Goal: Task Accomplishment & Management: Use online tool/utility

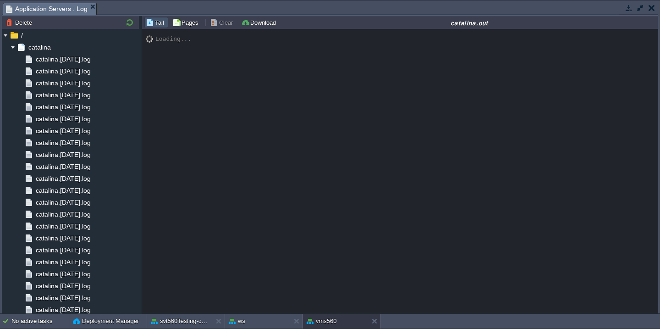
scroll to position [885, 0]
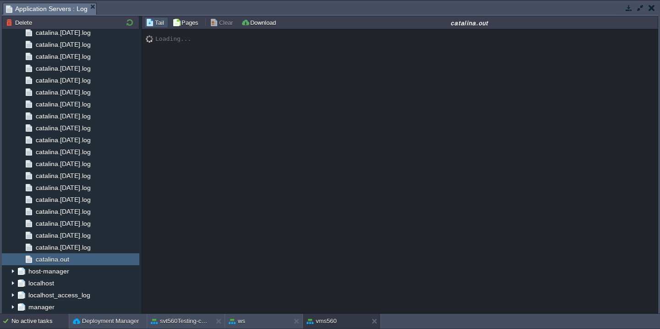
click at [40, 324] on div "No active tasks" at bounding box center [39, 321] width 57 height 15
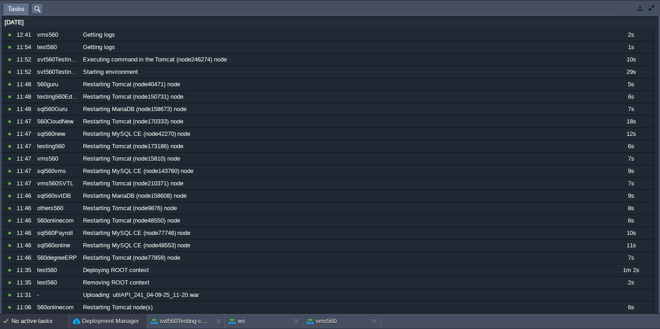
click at [90, 321] on button "Deployment Manager" at bounding box center [106, 320] width 66 height 9
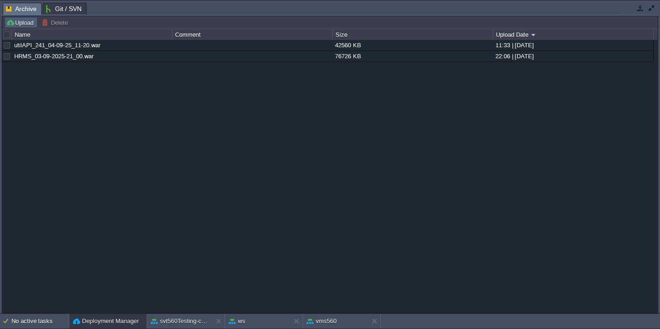
click at [19, 23] on button "Upload" at bounding box center [21, 22] width 30 height 8
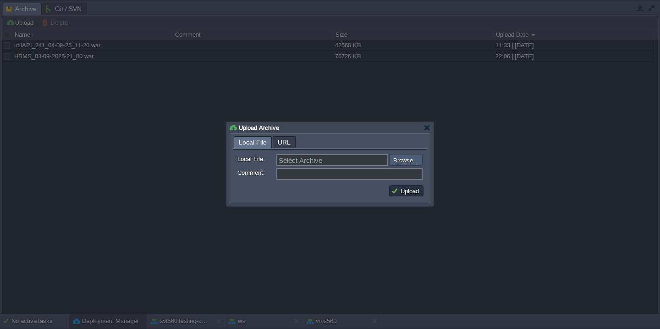
click at [403, 162] on input "file" at bounding box center [365, 159] width 116 height 11
type input "C:\fakepath\vmsAPI-04-09-25_main.war"
type input "vmsAPI-04-09-25_main.war"
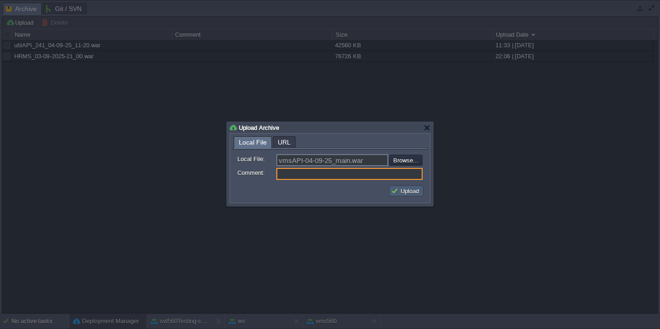
click at [404, 188] on button "Upload" at bounding box center [406, 191] width 31 height 8
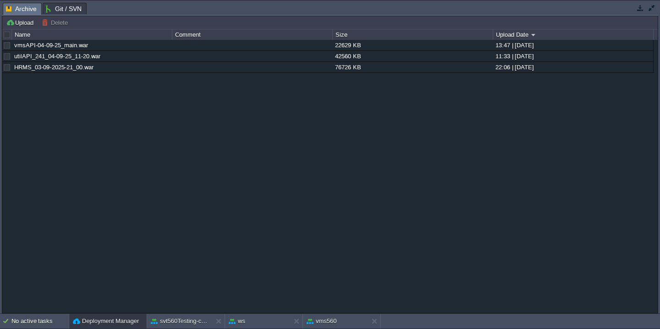
click at [651, 7] on button "button" at bounding box center [652, 8] width 8 height 8
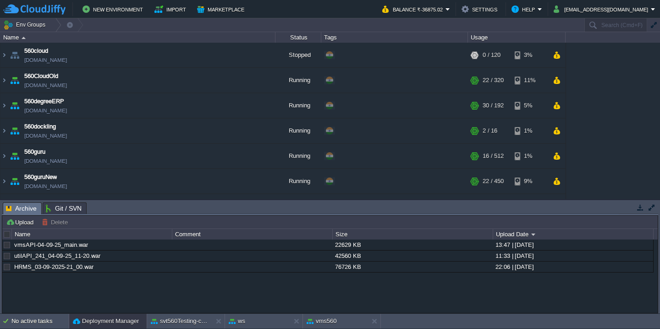
scroll to position [674, 0]
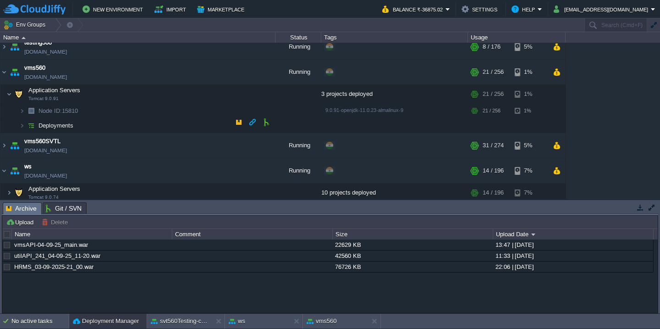
click at [138, 127] on td "Deployments" at bounding box center [137, 125] width 275 height 15
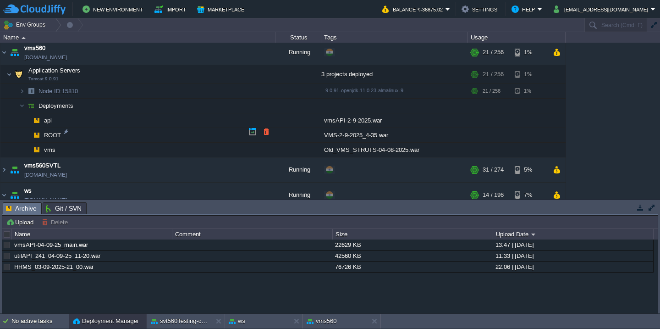
scroll to position [693, 0]
click at [267, 115] on button "button" at bounding box center [266, 116] width 8 height 8
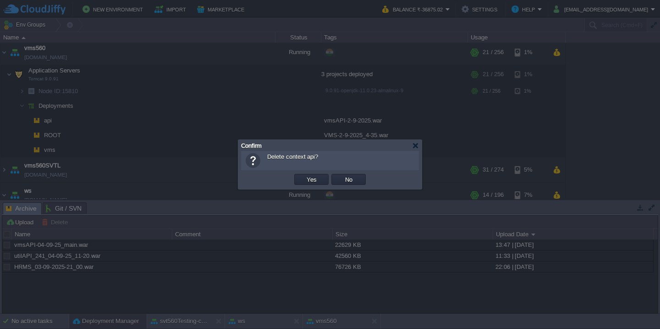
click at [304, 175] on button "Yes" at bounding box center [312, 179] width 16 height 8
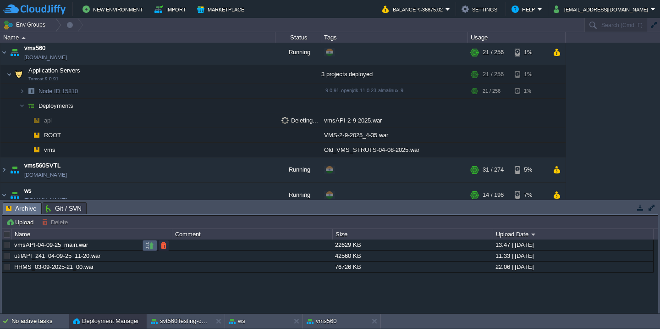
click at [152, 244] on button "button" at bounding box center [150, 245] width 8 height 8
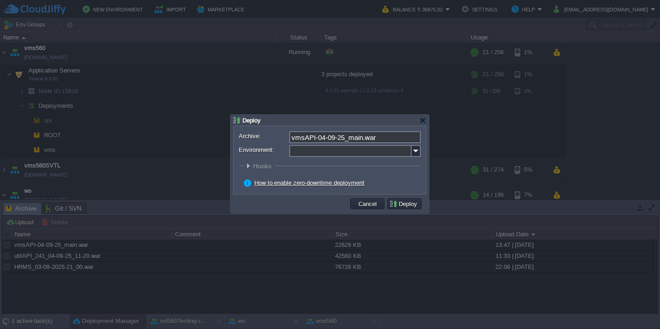
click at [309, 151] on input "Environment:" at bounding box center [350, 151] width 122 height 12
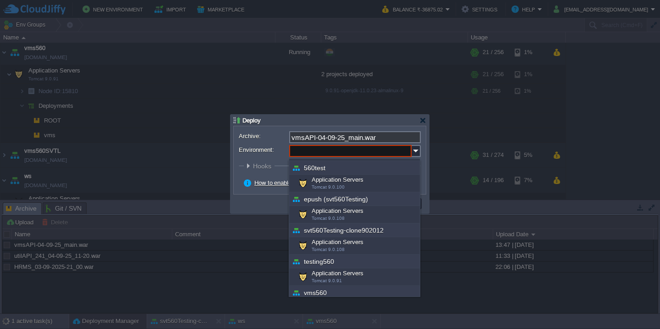
scroll to position [330, 0]
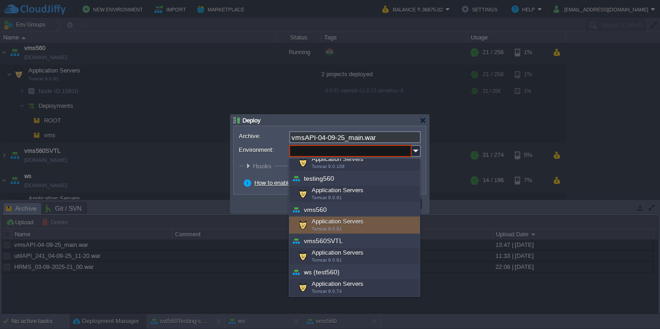
click at [342, 219] on div "Application Servers Tomcat 9.0.91" at bounding box center [354, 224] width 131 height 17
type input "Application Servers (vms560)"
type input "ROOT-884"
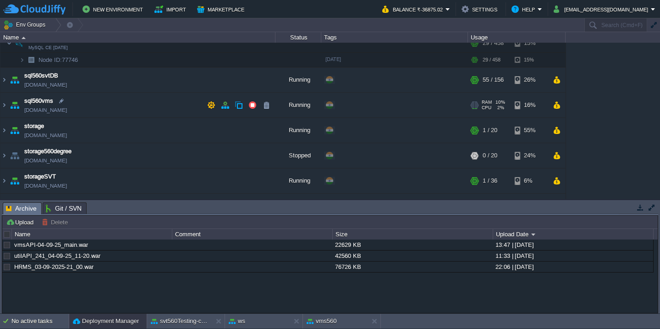
scroll to position [464, 0]
click at [152, 103] on td "sql560vms [DOMAIN_NAME]" at bounding box center [137, 105] width 275 height 25
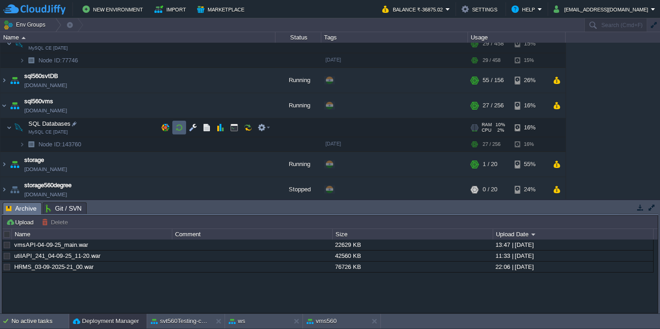
click at [182, 128] on button "button" at bounding box center [179, 127] width 8 height 8
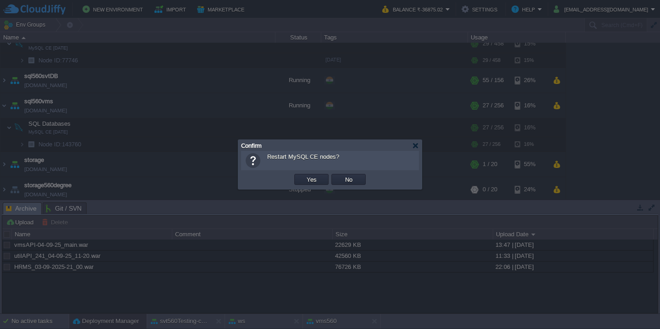
click at [304, 175] on button "Yes" at bounding box center [312, 179] width 16 height 8
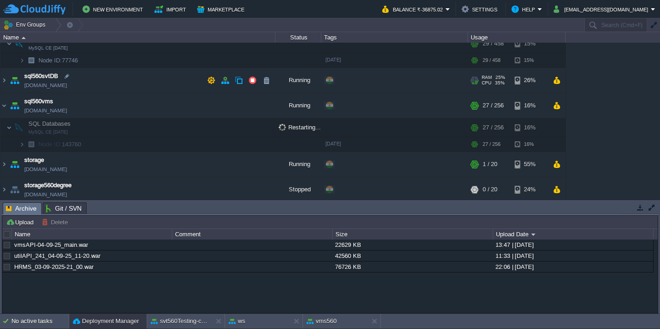
click at [143, 80] on td "sql560svtDB [DOMAIN_NAME]" at bounding box center [137, 80] width 275 height 25
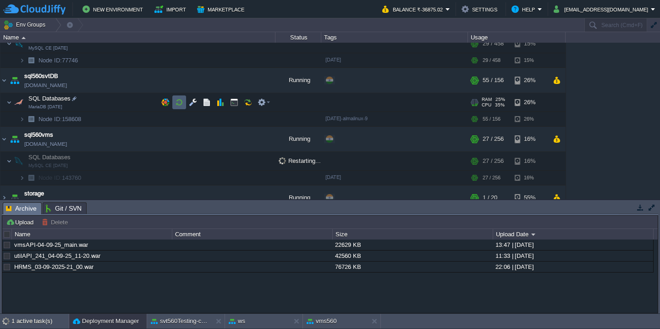
click at [178, 105] on button "button" at bounding box center [179, 102] width 8 height 8
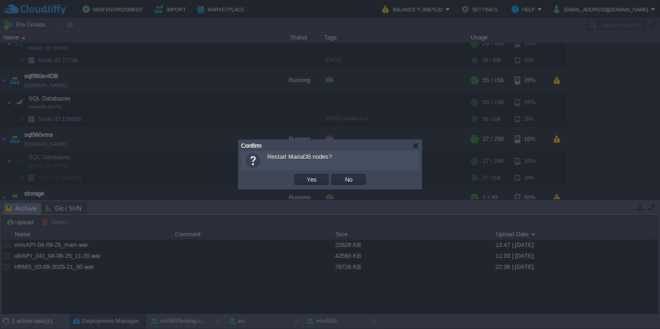
click at [304, 175] on button "Yes" at bounding box center [312, 179] width 16 height 8
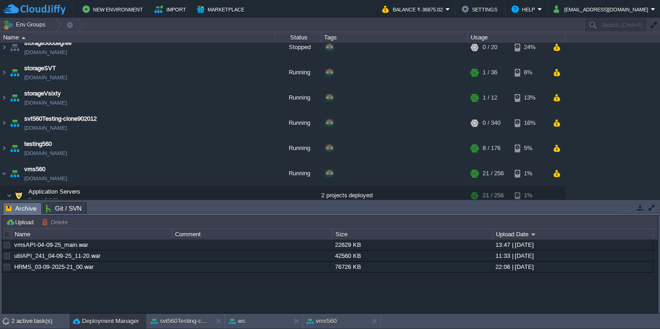
scroll to position [769, 0]
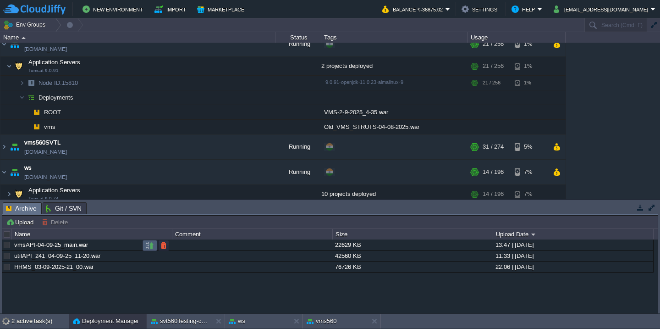
click at [146, 245] on button "button" at bounding box center [150, 245] width 8 height 8
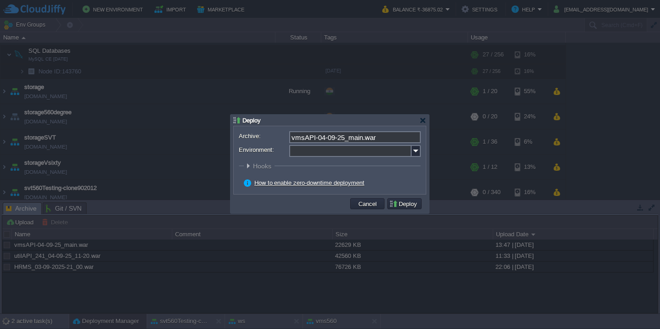
scroll to position [515, 0]
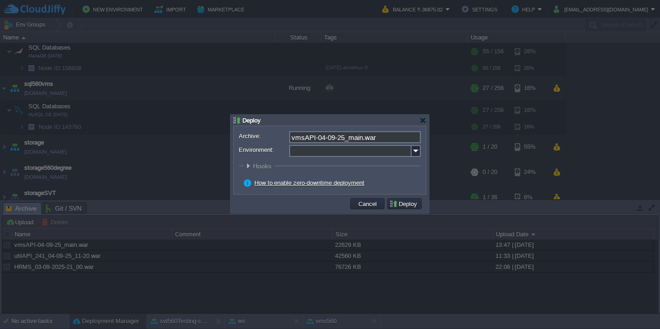
click at [322, 154] on input "Environment:" at bounding box center [350, 151] width 122 height 12
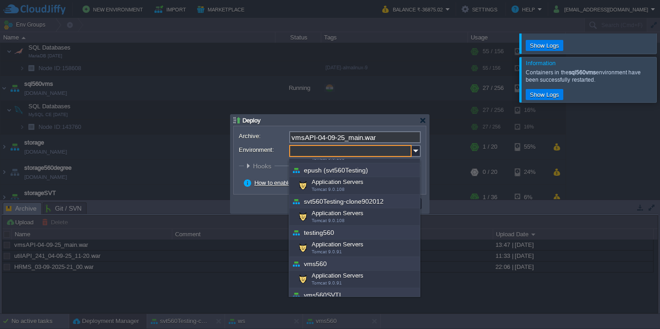
scroll to position [330, 0]
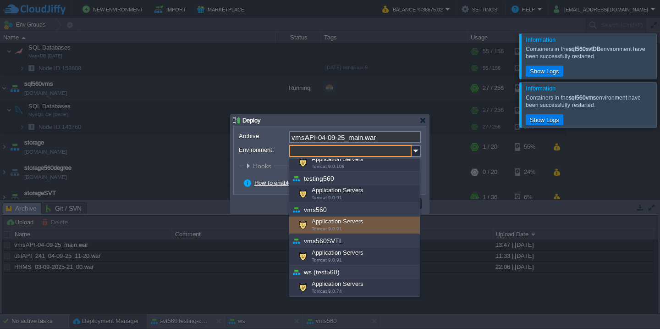
click at [335, 222] on div "Application Servers Tomcat 9.0.91" at bounding box center [354, 224] width 131 height 17
type input "Application Servers (vms560)"
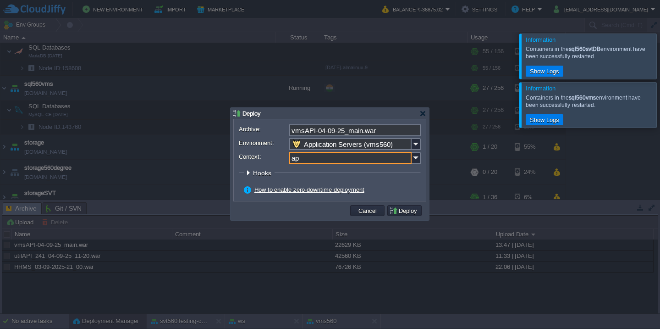
type input "api"
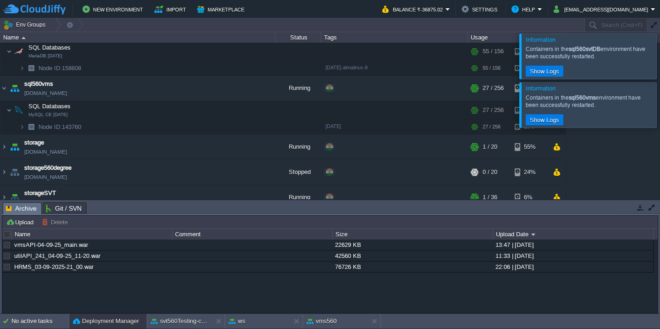
scroll to position [715, 0]
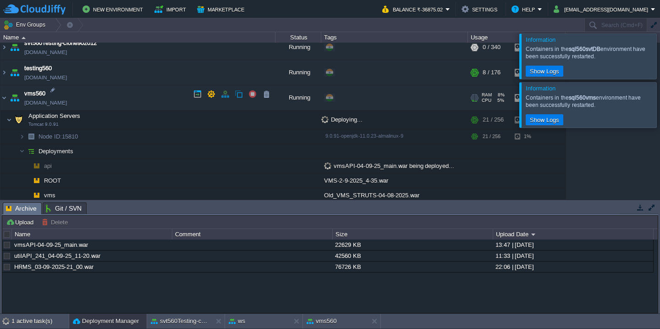
click at [125, 85] on td "vms560 [DOMAIN_NAME]" at bounding box center [137, 97] width 275 height 25
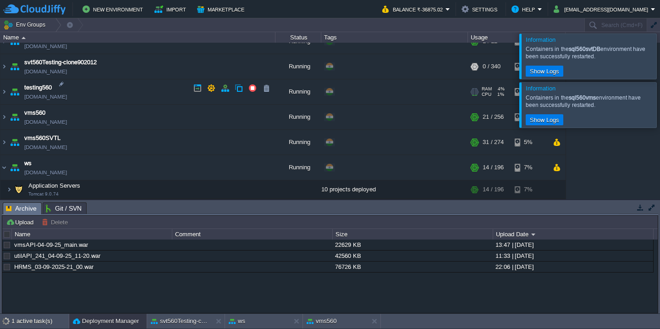
scroll to position [692, 0]
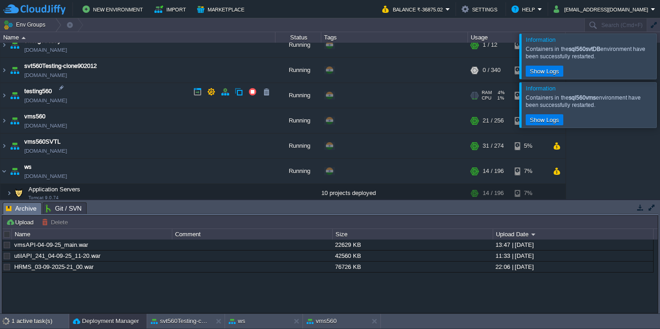
click at [134, 91] on td "testing560 [DOMAIN_NAME]" at bounding box center [137, 95] width 275 height 25
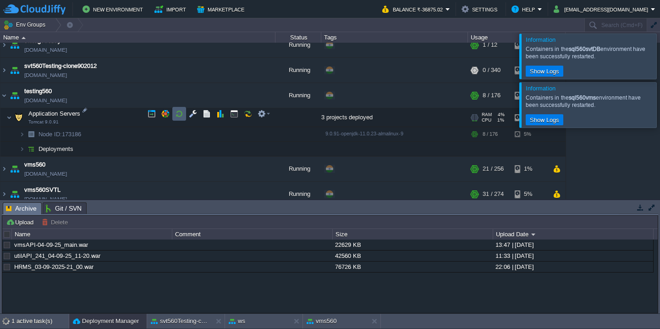
click at [184, 113] on td at bounding box center [179, 114] width 14 height 14
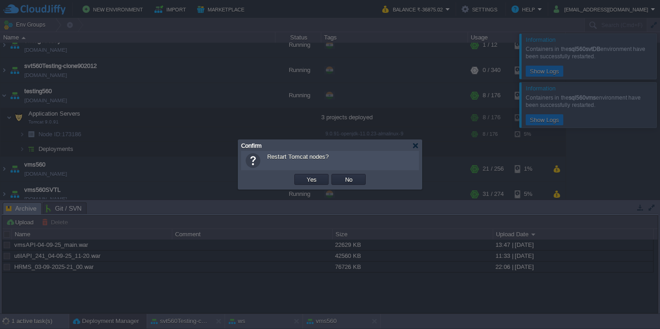
click at [304, 175] on button "Yes" at bounding box center [312, 179] width 16 height 8
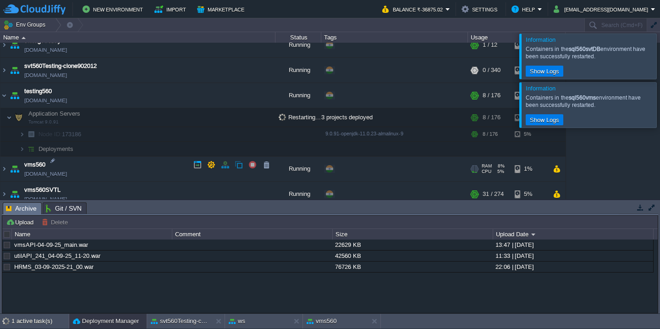
scroll to position [740, 0]
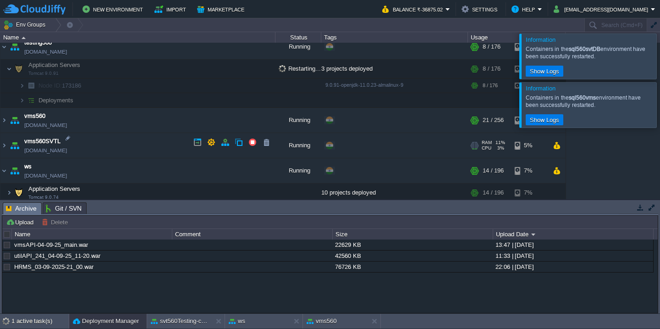
click at [139, 146] on td "vms560SVTL [DOMAIN_NAME]" at bounding box center [137, 146] width 275 height 25
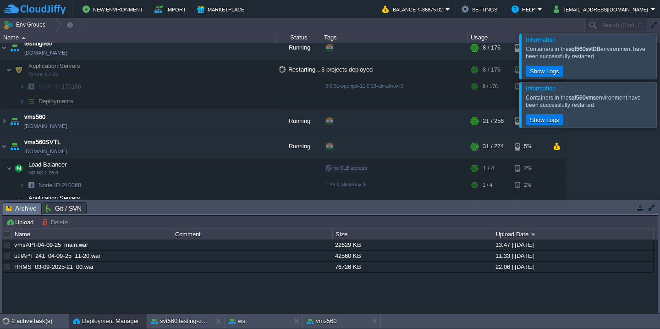
scroll to position [773, 0]
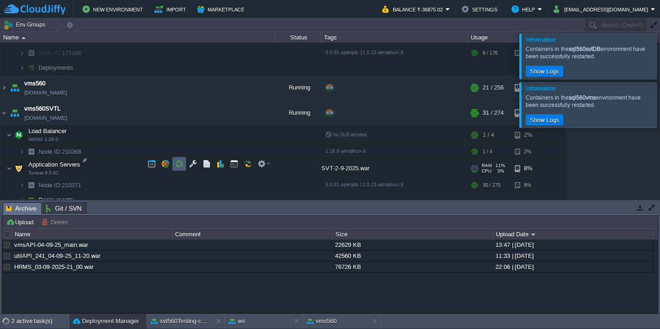
click at [176, 163] on button "button" at bounding box center [179, 164] width 8 height 8
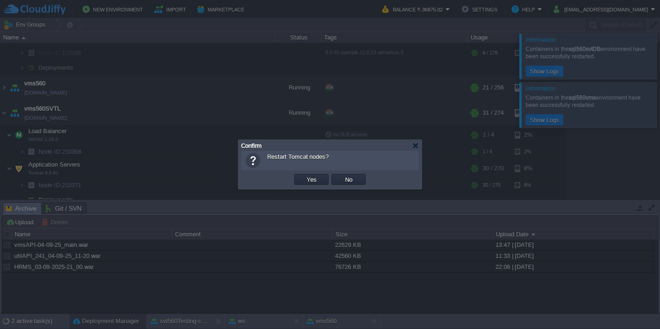
click at [304, 175] on button "Yes" at bounding box center [312, 179] width 16 height 8
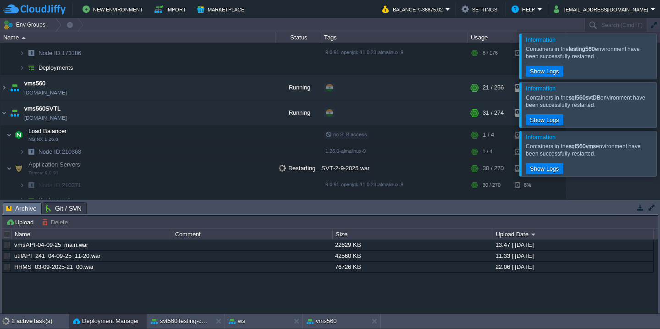
scroll to position [755, 0]
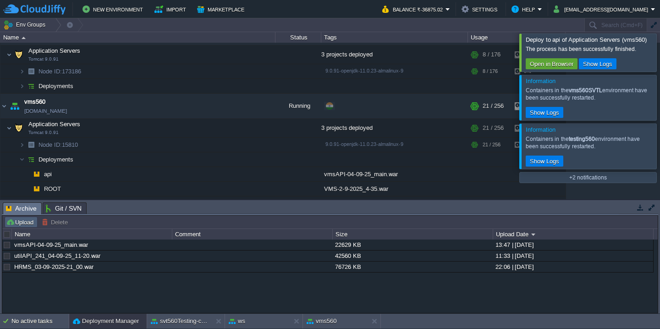
click at [26, 217] on td "Upload" at bounding box center [21, 221] width 33 height 11
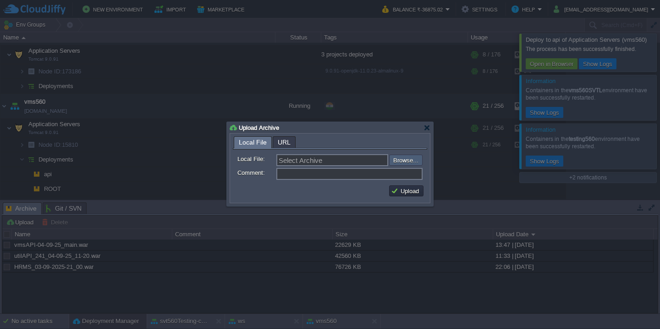
click at [402, 161] on input "file" at bounding box center [365, 159] width 116 height 11
type input "C:\fakepath\SVT-4-9-25_Src.war"
type input "SVT-4-9-25_Src.war"
click at [404, 187] on button "Upload" at bounding box center [406, 191] width 31 height 8
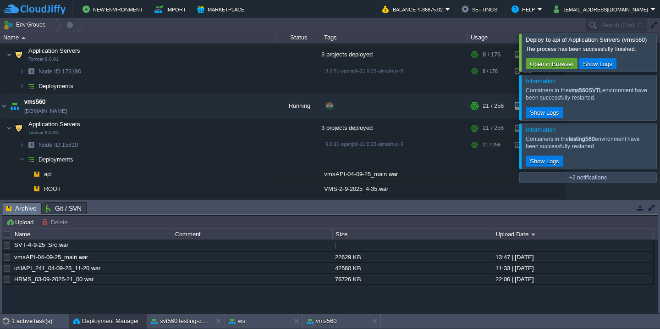
click at [660, 48] on div at bounding box center [671, 52] width 0 height 38
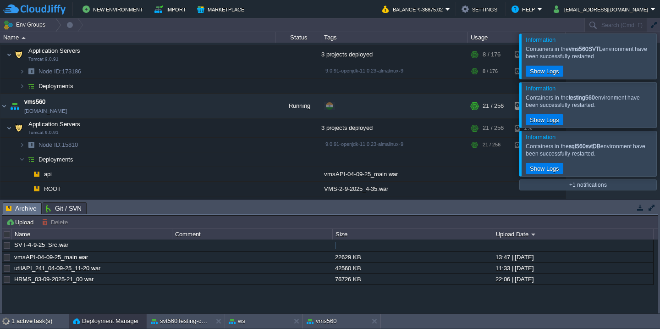
click at [660, 59] on div at bounding box center [671, 55] width 0 height 45
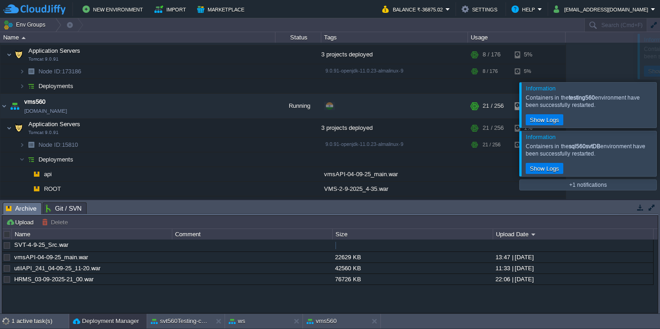
click at [660, 82] on div at bounding box center [671, 104] width 0 height 45
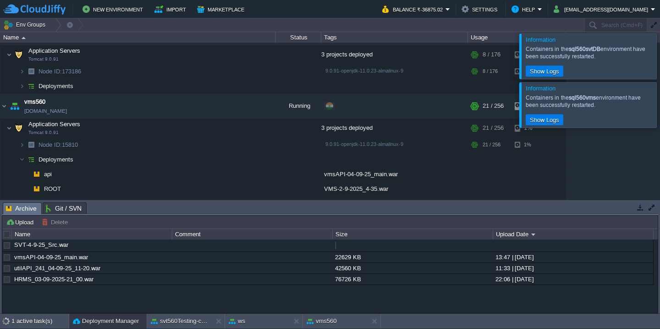
click at [660, 59] on div at bounding box center [671, 55] width 0 height 45
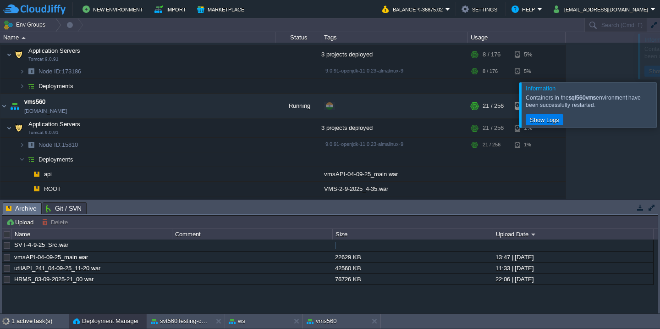
click at [660, 82] on div at bounding box center [671, 104] width 0 height 45
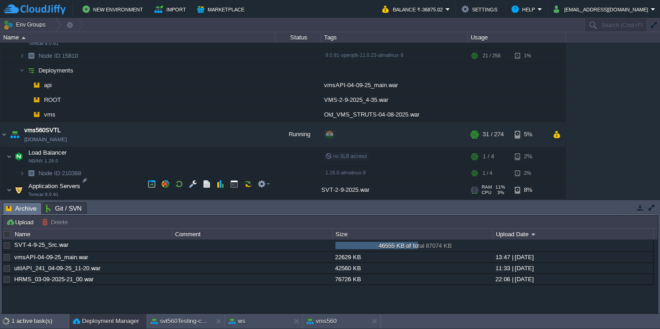
scroll to position [911, 0]
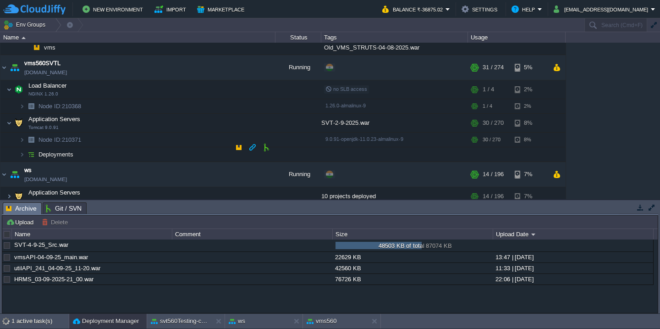
click at [113, 152] on td "Deployments" at bounding box center [137, 154] width 275 height 15
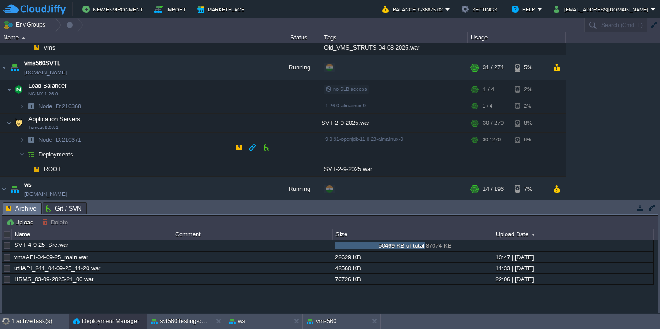
scroll to position [925, 0]
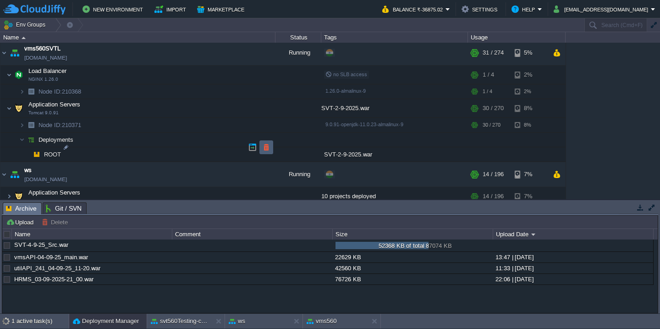
click at [269, 150] on button "button" at bounding box center [266, 147] width 8 height 8
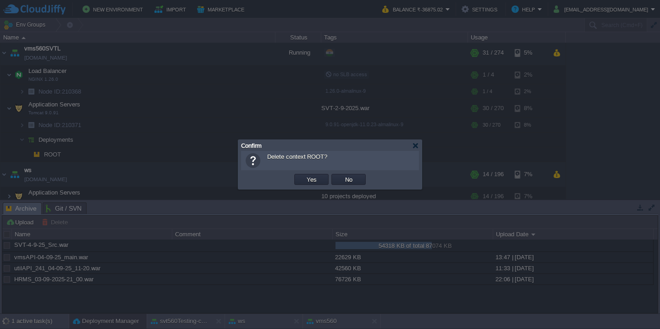
click at [304, 175] on button "Yes" at bounding box center [312, 179] width 16 height 8
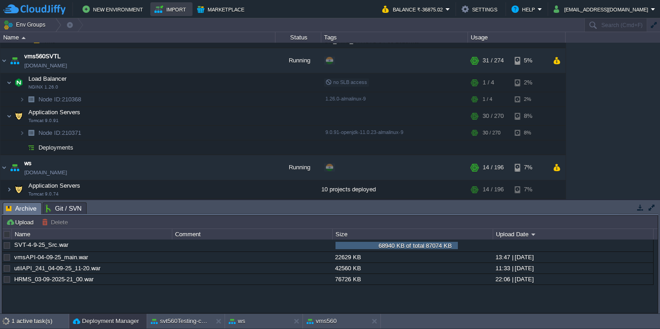
scroll to position [911, 0]
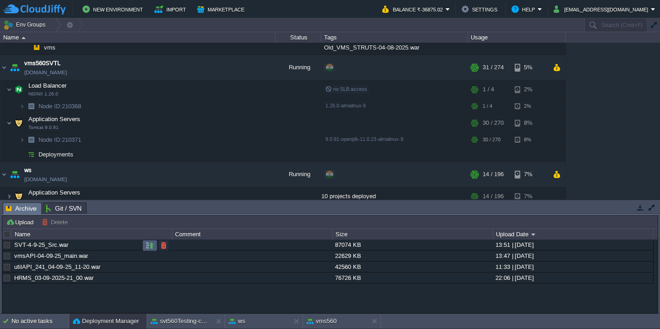
click at [149, 247] on button "button" at bounding box center [150, 245] width 8 height 8
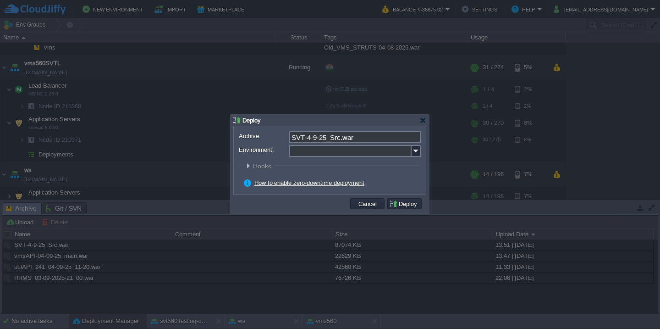
click at [347, 154] on input "Environment:" at bounding box center [350, 151] width 122 height 12
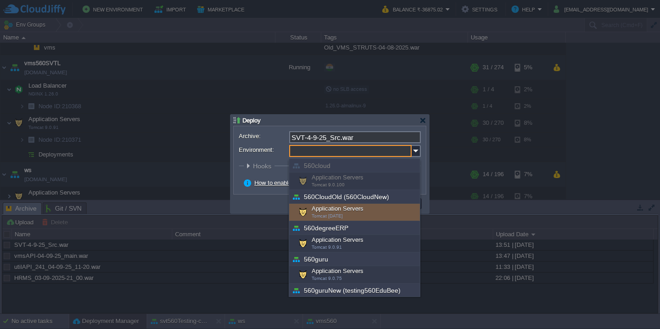
scroll to position [330, 0]
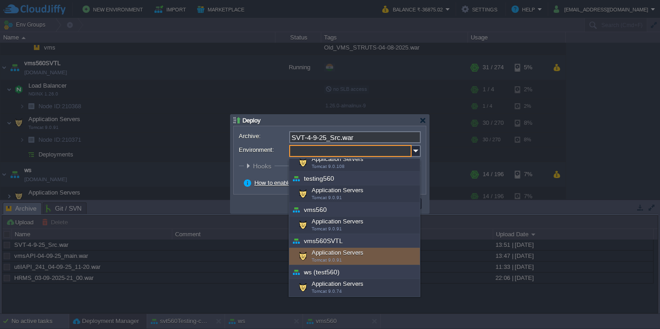
click at [340, 253] on div "Application Servers Tomcat 9.0.91" at bounding box center [354, 256] width 131 height 17
type input "Application Servers (vms560SVTL)"
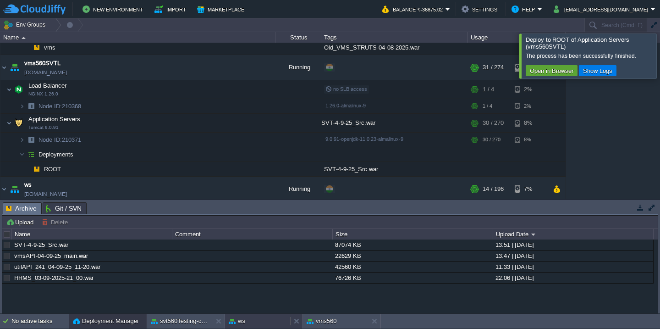
click at [244, 319] on button "ws" at bounding box center [237, 320] width 17 height 9
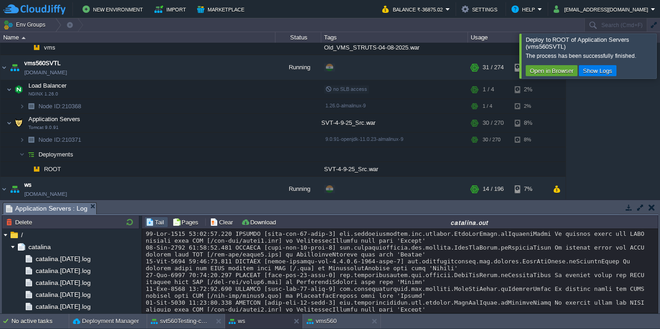
click at [230, 222] on button "Clear" at bounding box center [223, 222] width 26 height 8
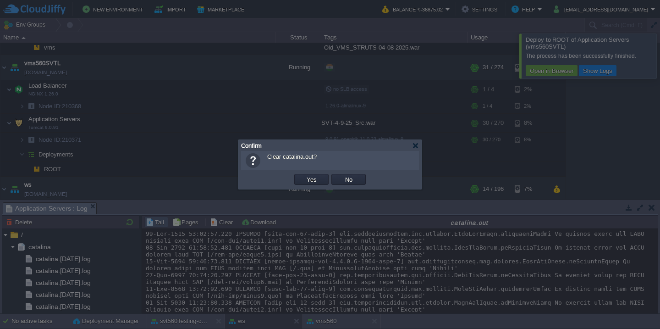
click at [304, 175] on button "Yes" at bounding box center [312, 179] width 16 height 8
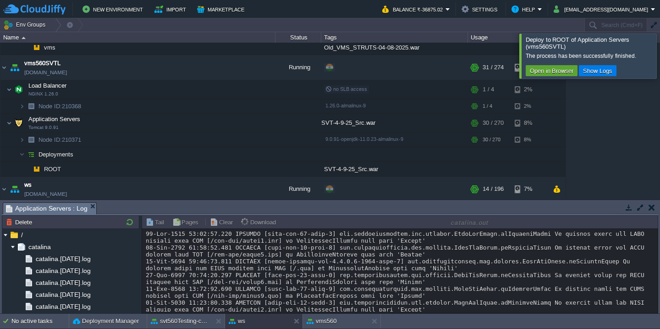
click at [641, 70] on td "Open in Browser Show Logs" at bounding box center [591, 70] width 130 height 11
click at [660, 64] on div at bounding box center [671, 55] width 0 height 44
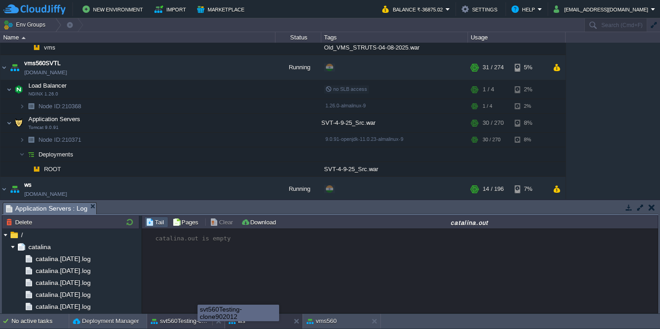
click at [198, 318] on button "svt560Testing-clone902012" at bounding box center [180, 320] width 58 height 9
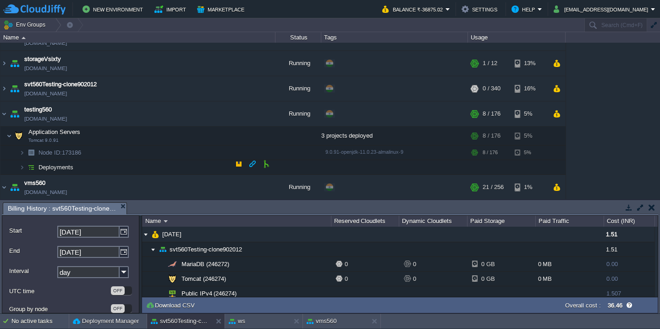
scroll to position [668, 0]
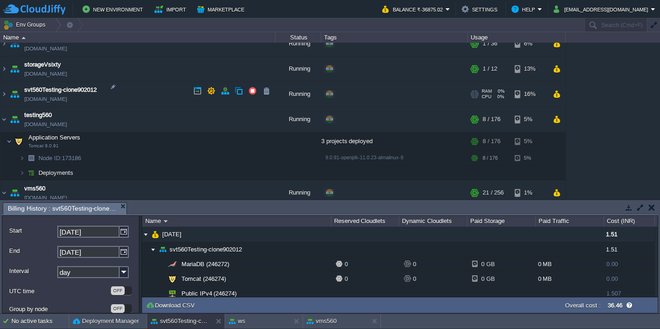
click at [165, 97] on td "svt560Testing-clone902012 [DOMAIN_NAME]" at bounding box center [137, 94] width 275 height 25
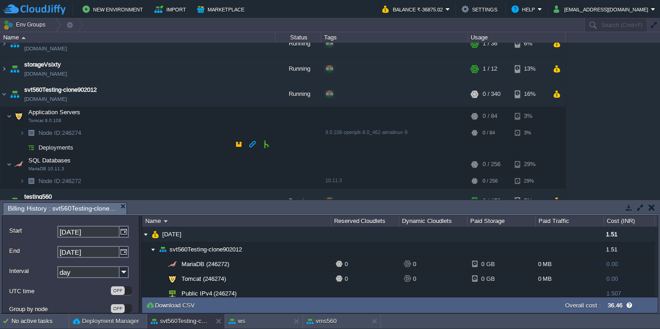
click at [104, 144] on td "Deployments" at bounding box center [137, 147] width 275 height 15
click at [99, 135] on td "Node ID: 246274" at bounding box center [137, 133] width 275 height 15
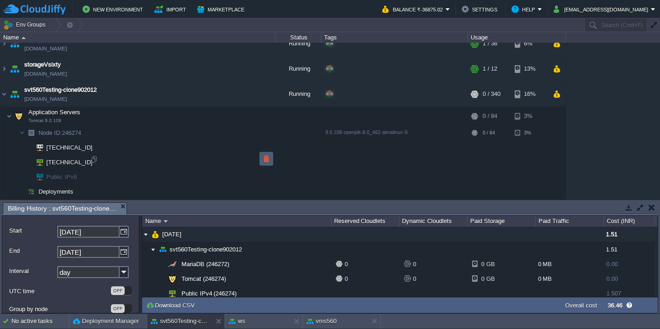
click at [269, 160] on button "button" at bounding box center [266, 158] width 8 height 8
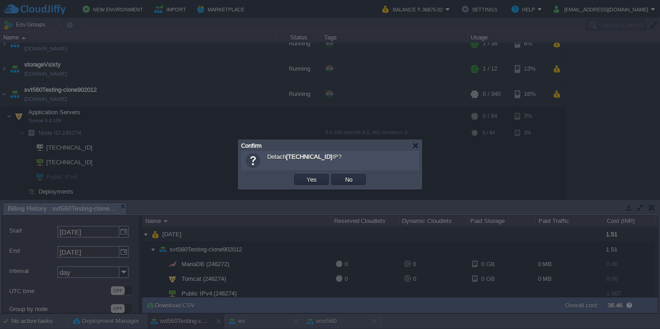
click at [304, 175] on button "Yes" at bounding box center [312, 179] width 16 height 8
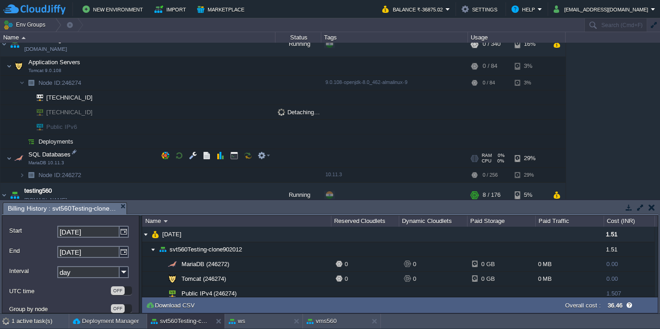
scroll to position [693, 0]
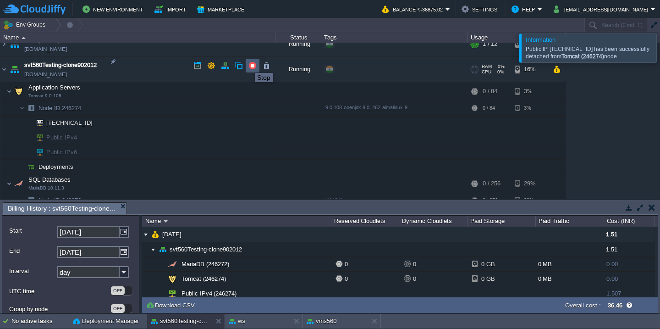
click at [253, 66] on button "button" at bounding box center [252, 65] width 8 height 8
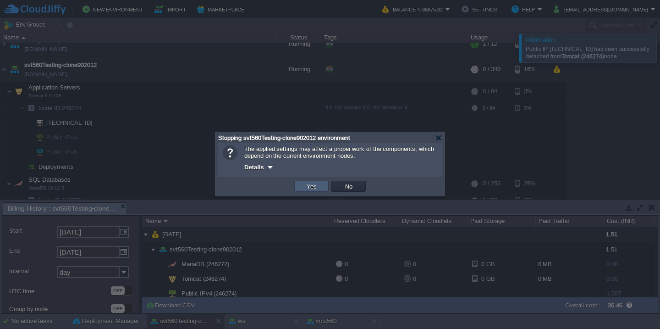
click at [301, 187] on td "Yes" at bounding box center [311, 186] width 34 height 11
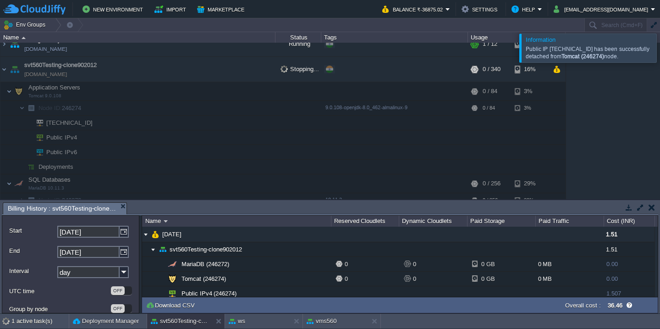
click at [660, 44] on div at bounding box center [671, 47] width 0 height 28
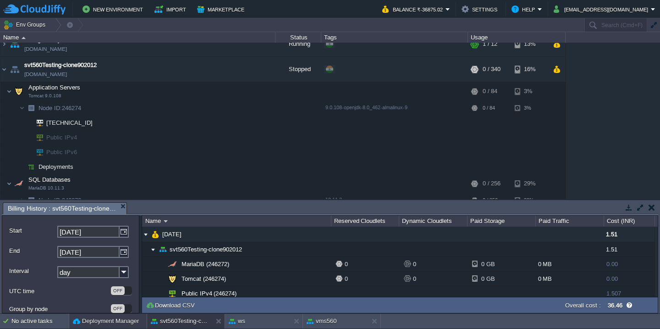
click at [106, 317] on button "Deployment Manager" at bounding box center [106, 320] width 66 height 9
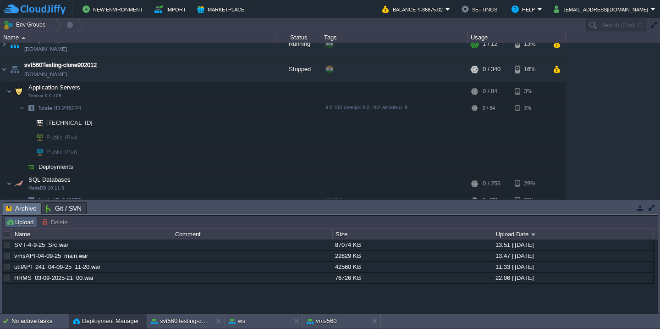
click at [16, 220] on button "Upload" at bounding box center [21, 222] width 30 height 8
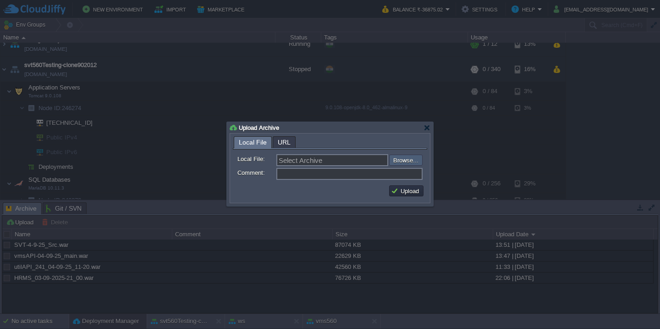
click at [399, 160] on input "file" at bounding box center [365, 159] width 116 height 11
type input "C:\fakepath\guruAPI_Main_04-09-25_02-00.war"
type input "guruAPI_Main_04-09-25_02-00.war"
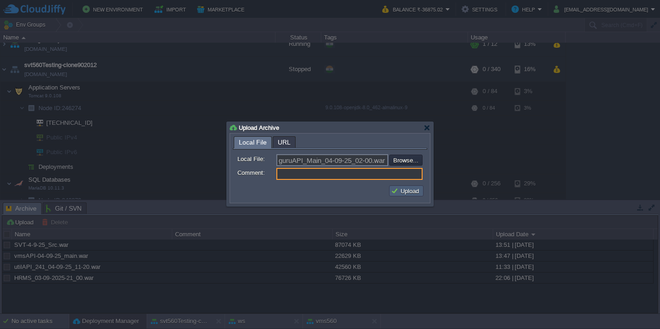
click at [404, 191] on button "Upload" at bounding box center [406, 191] width 31 height 8
